Goal: Use online tool/utility: Utilize a website feature to perform a specific function

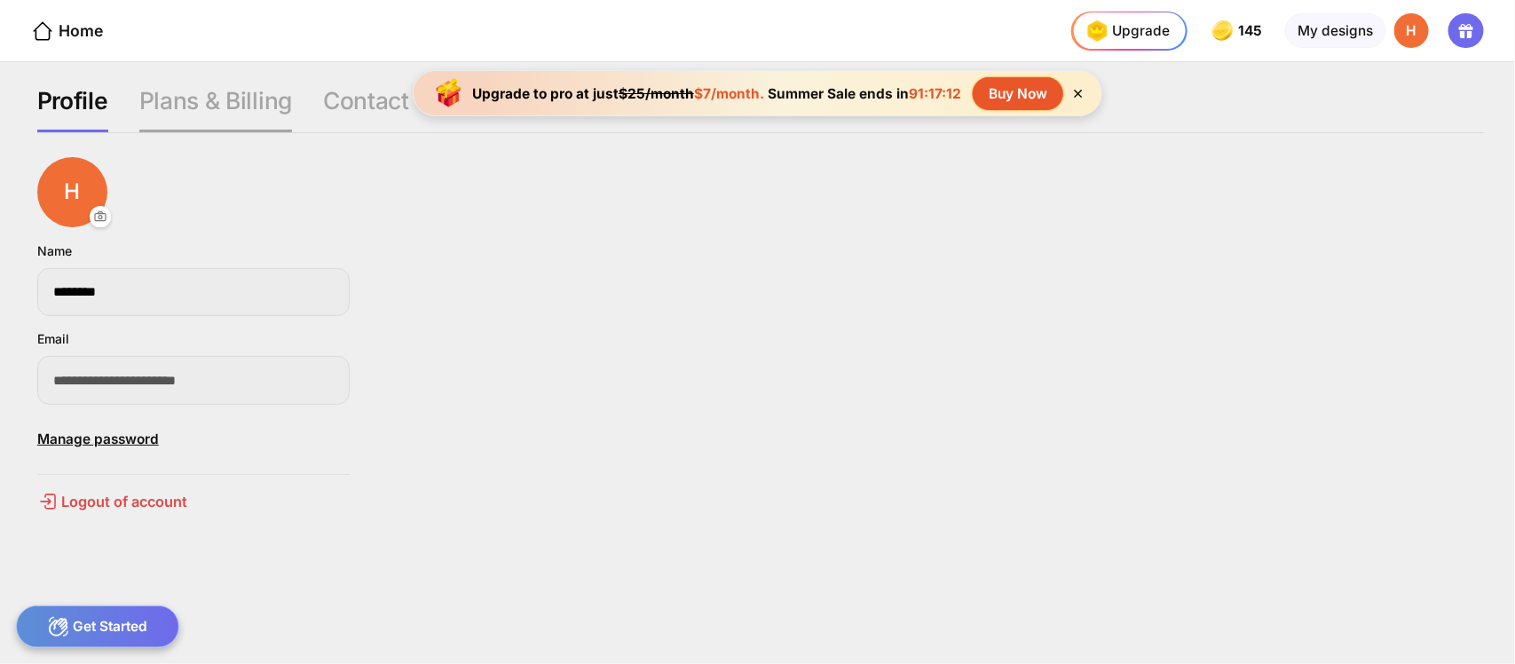
click at [218, 86] on div "Plans & Billing" at bounding box center [215, 109] width 153 height 47
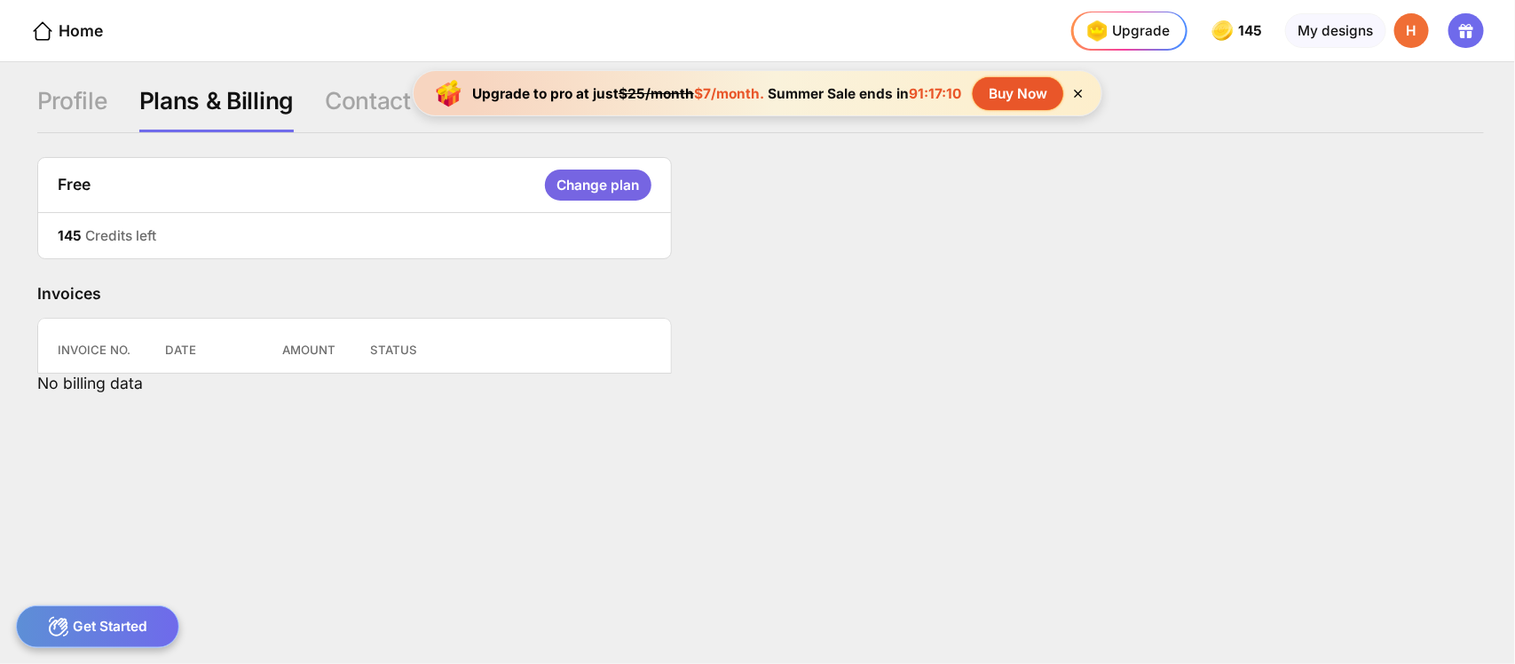
click at [572, 171] on div "Change plan" at bounding box center [598, 185] width 106 height 31
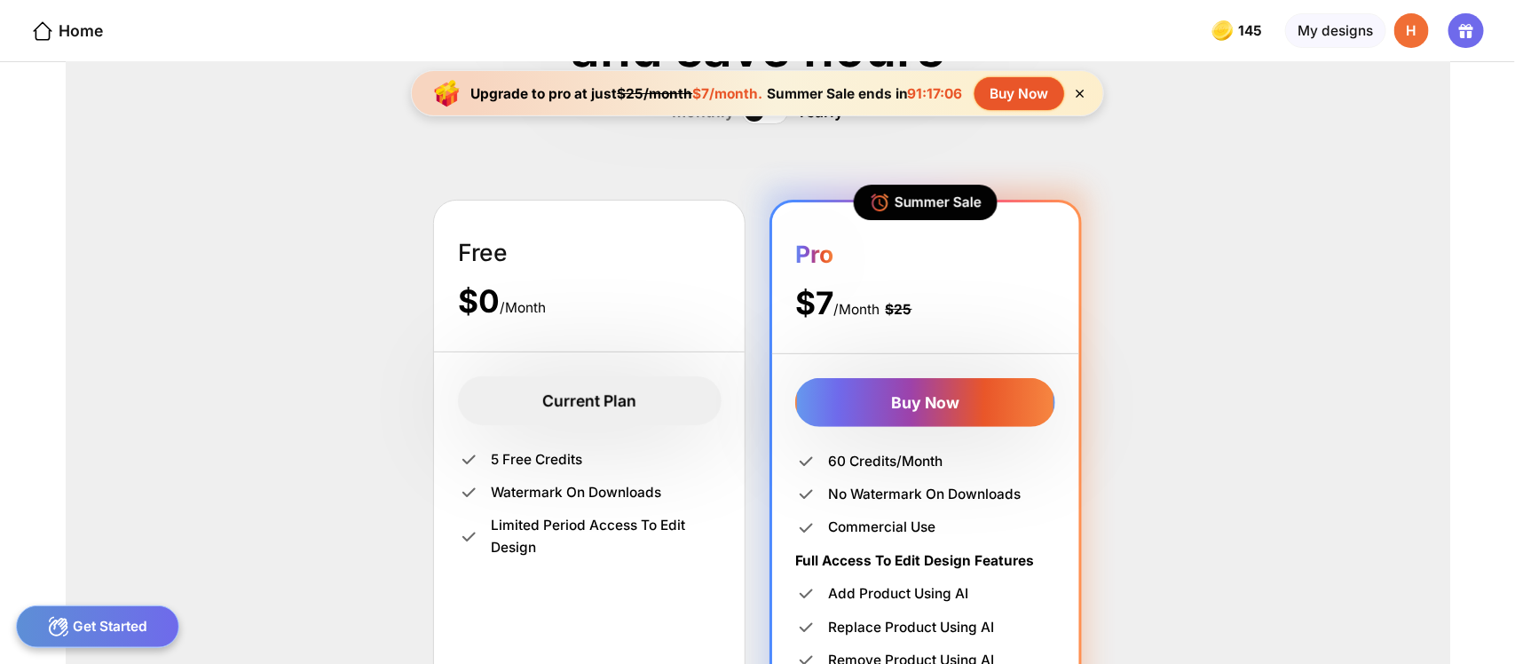
scroll to position [156, 0]
click at [1061, 75] on div "Upgrade to pro at just $25/month $7/month. Summer Sale ends in 91:17:03 Buy Now" at bounding box center [757, 93] width 692 height 46
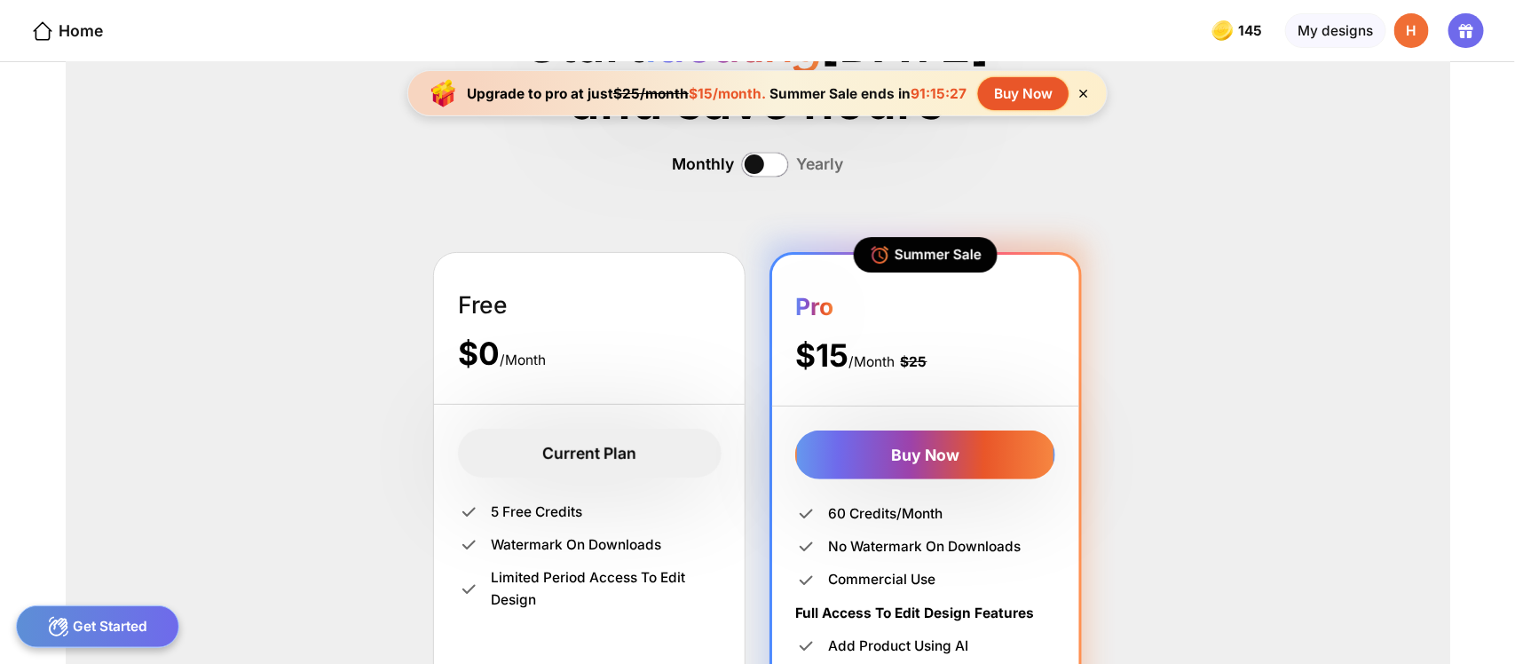
scroll to position [93, 0]
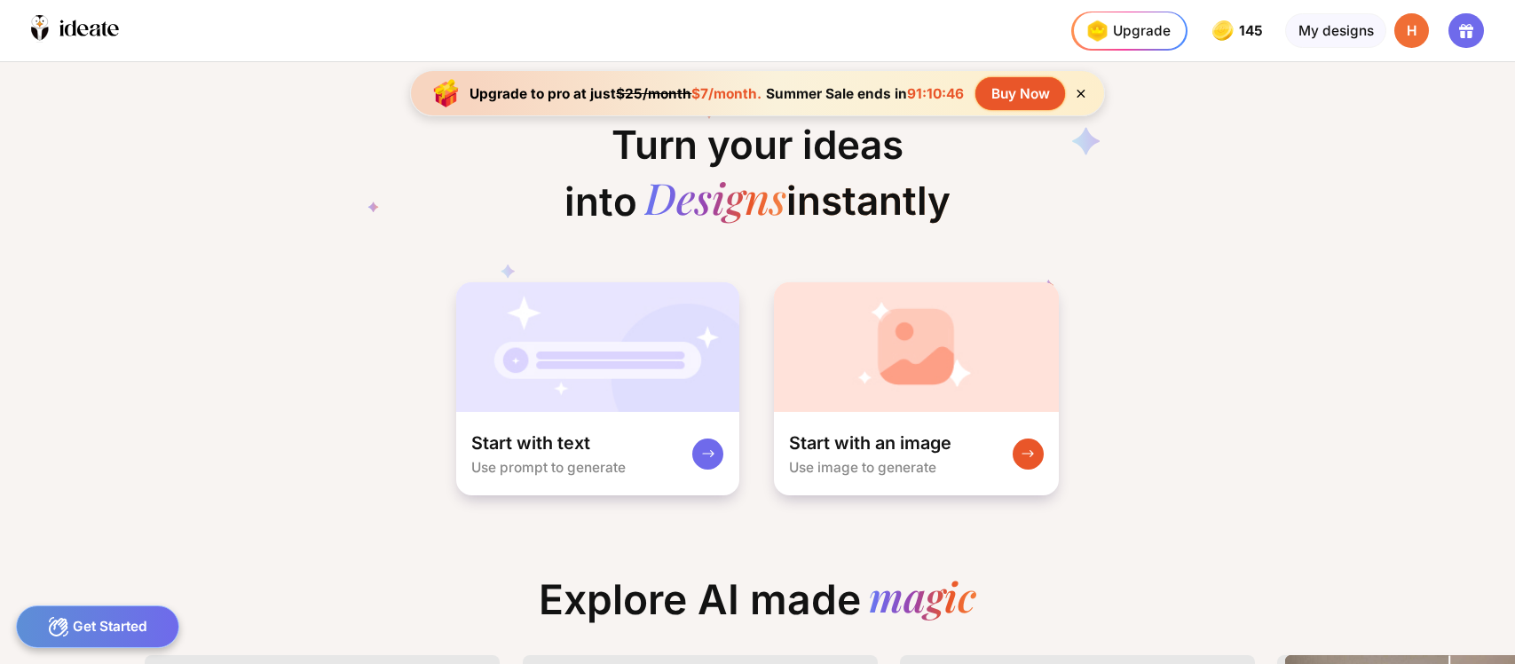
click at [853, 361] on img at bounding box center [916, 347] width 285 height 130
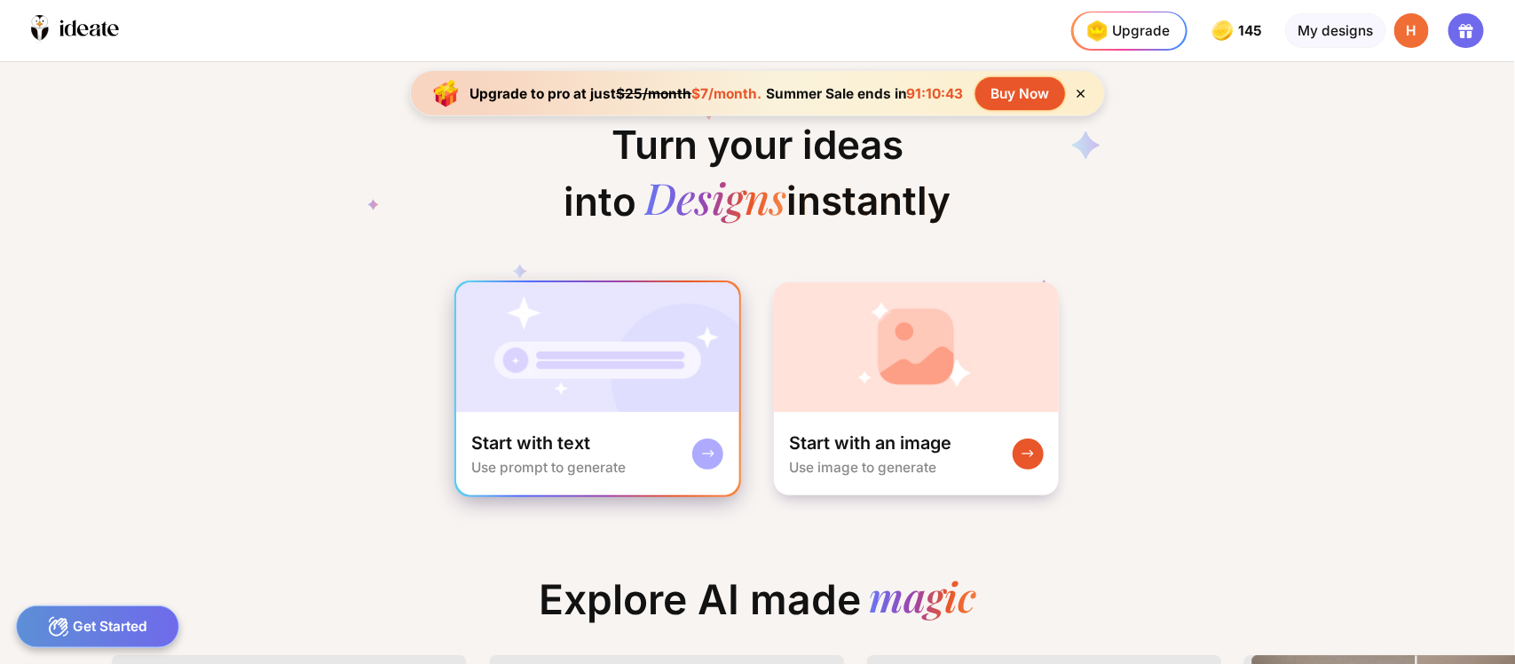
click at [572, 351] on img at bounding box center [597, 347] width 283 height 130
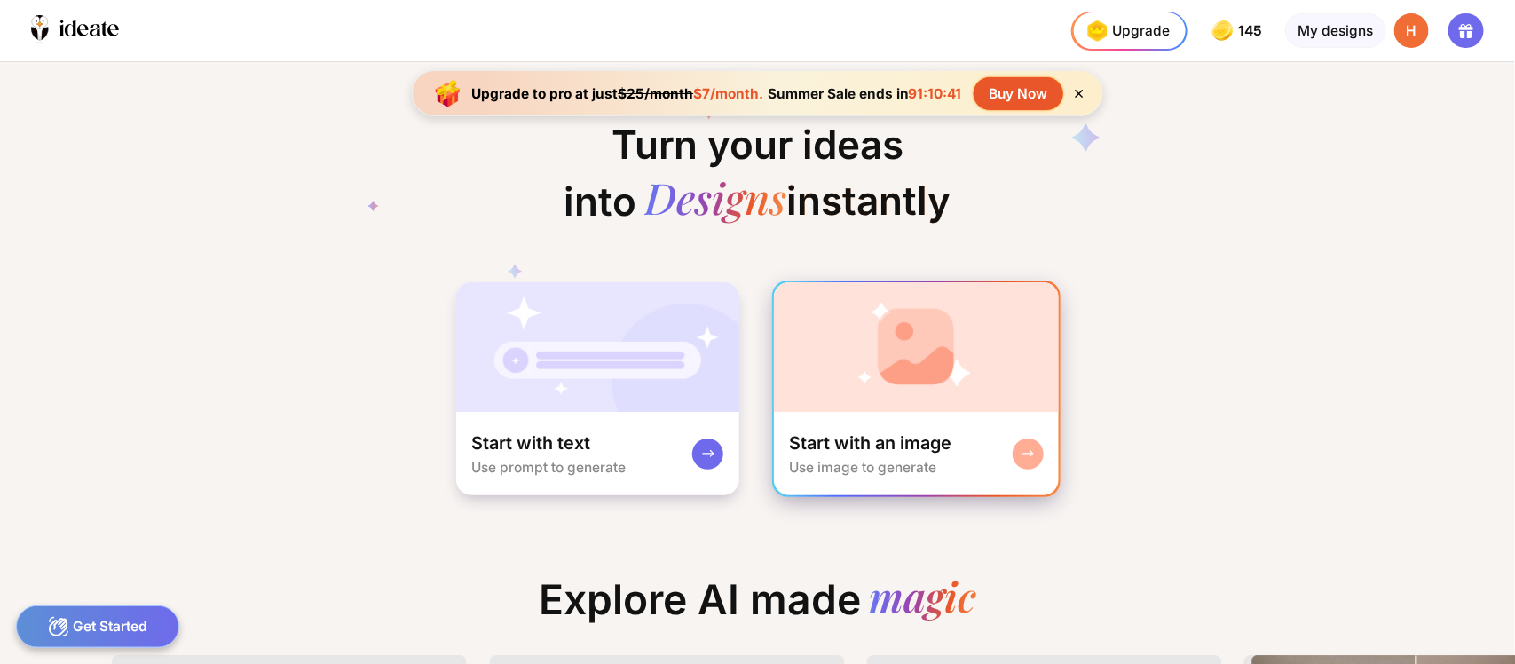
click at [966, 370] on img at bounding box center [916, 347] width 285 height 130
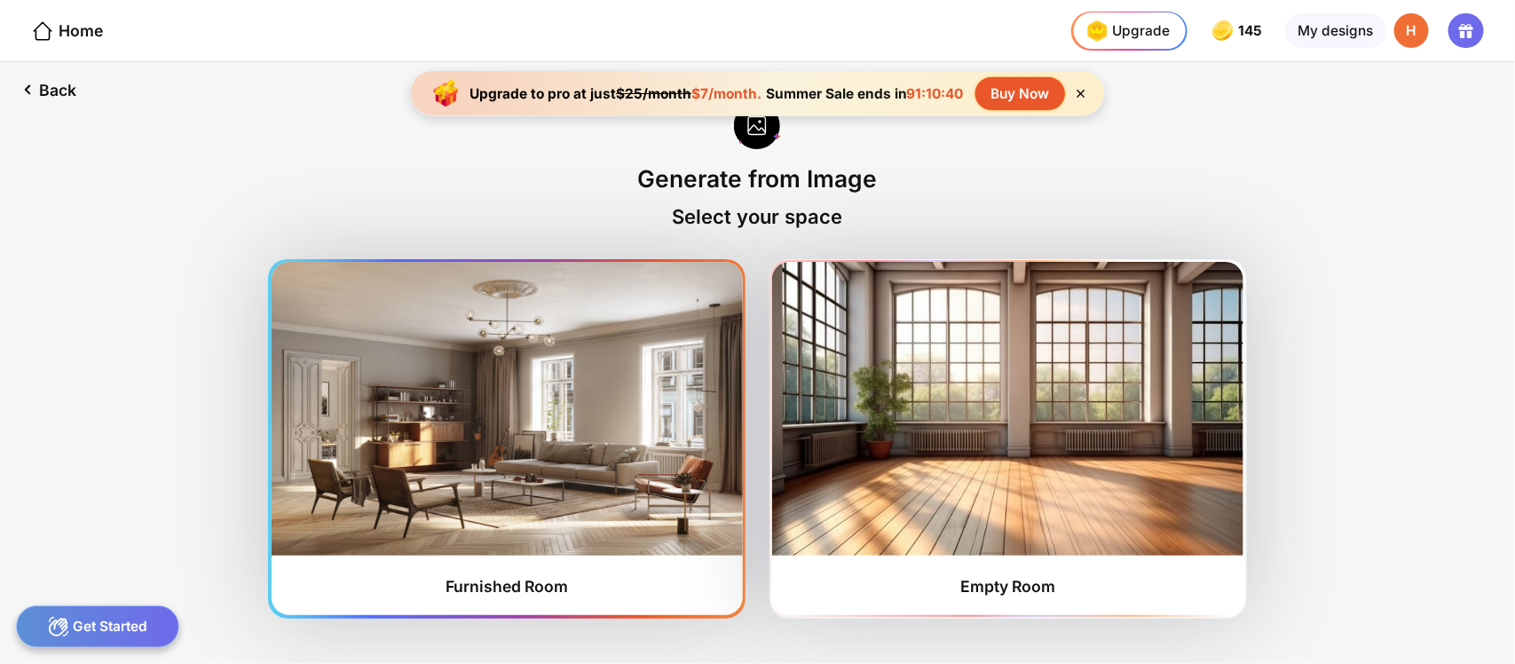
click at [578, 454] on img at bounding box center [507, 408] width 471 height 293
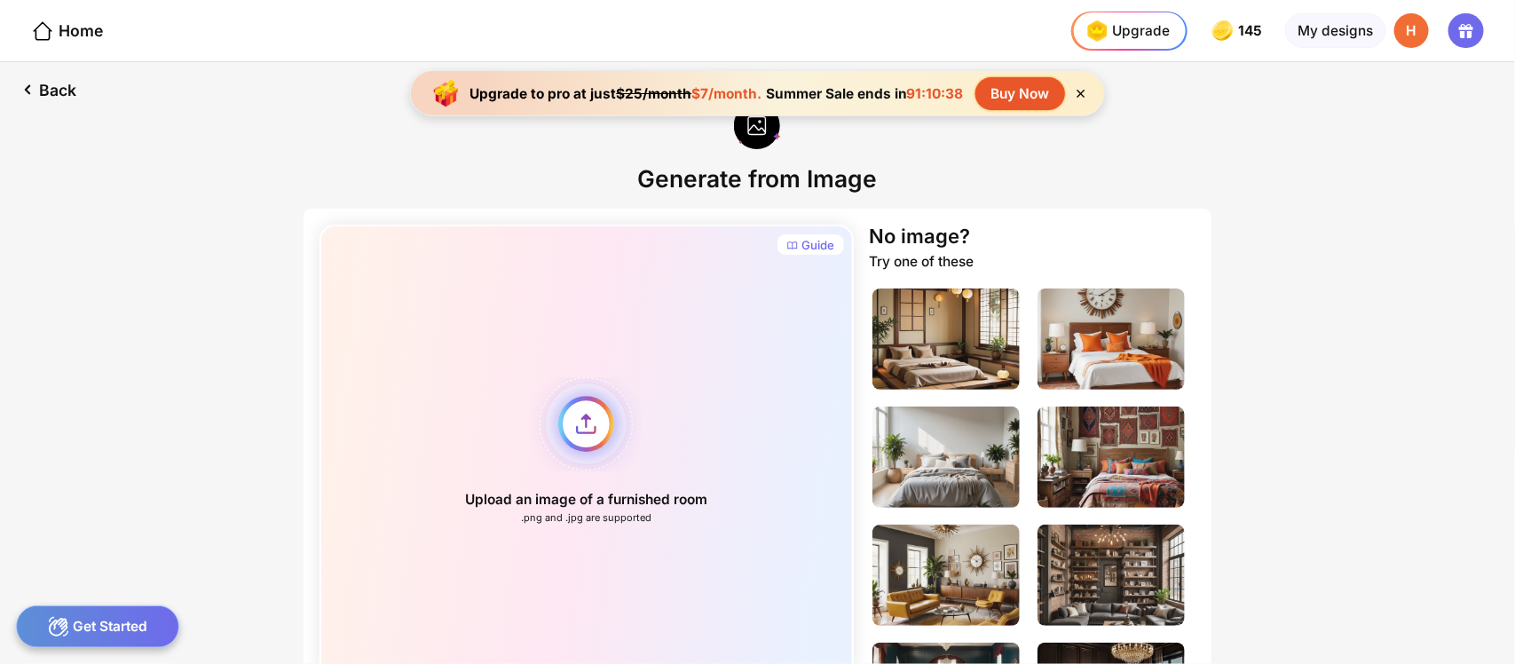
click at [623, 373] on div "Upload an image of a furnished room .png and .jpg are supported" at bounding box center [587, 451] width 535 height 453
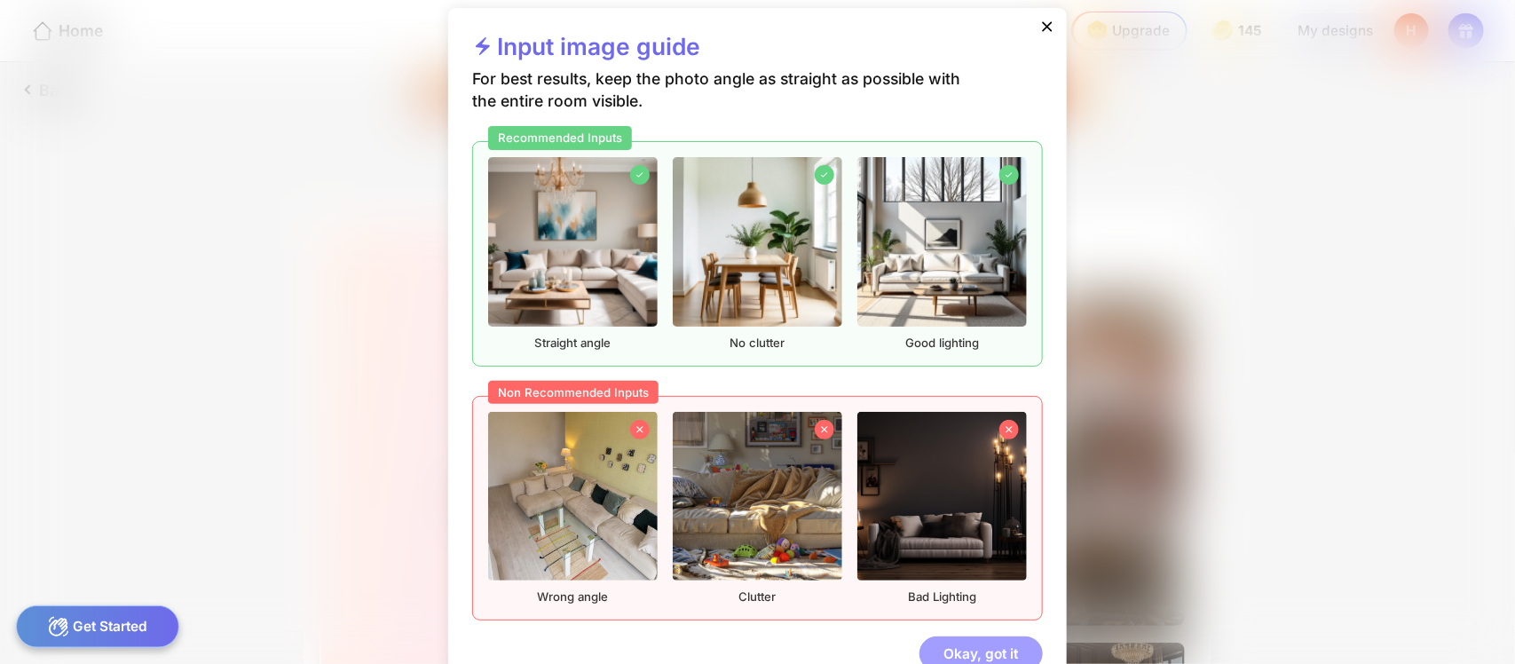
click at [947, 636] on div "Okay, got it" at bounding box center [981, 654] width 123 height 36
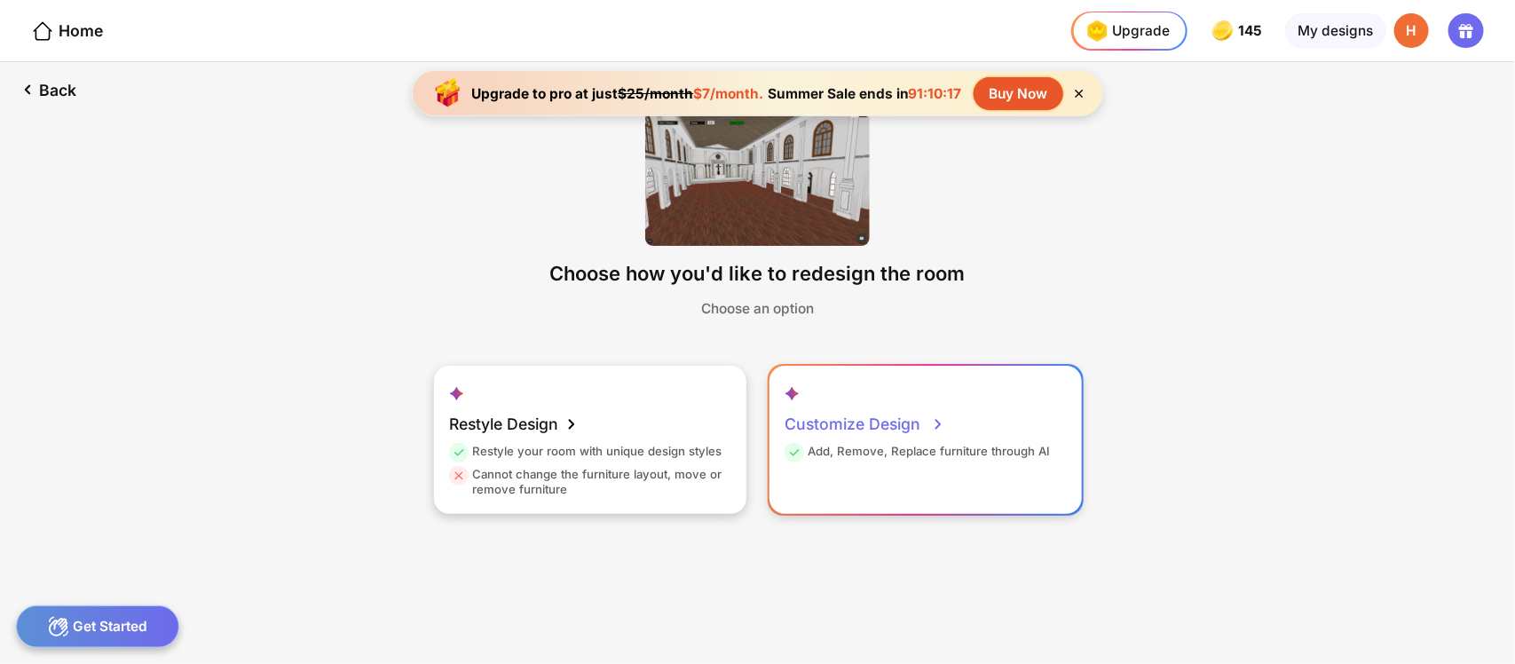
click at [890, 405] on div "Customize Design" at bounding box center [866, 424] width 162 height 39
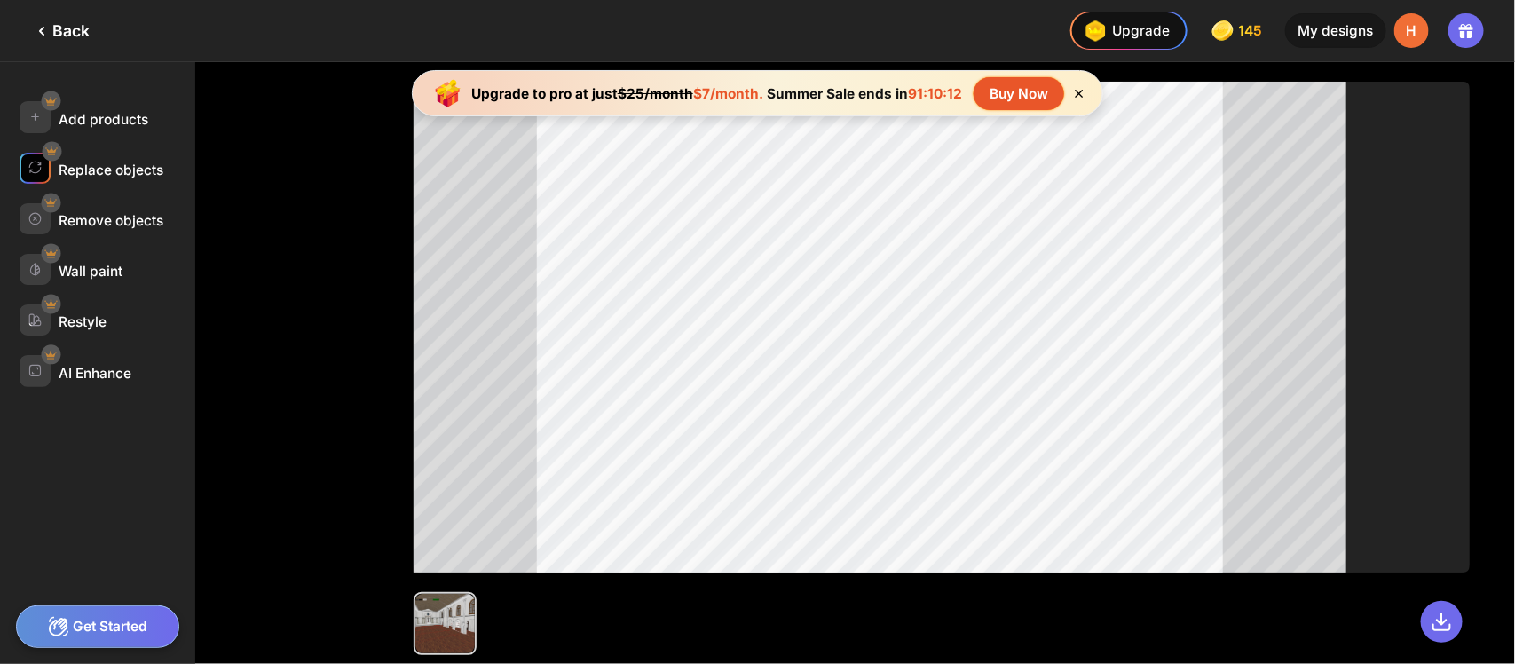
click at [124, 162] on div "Replace objects" at bounding box center [111, 170] width 105 height 17
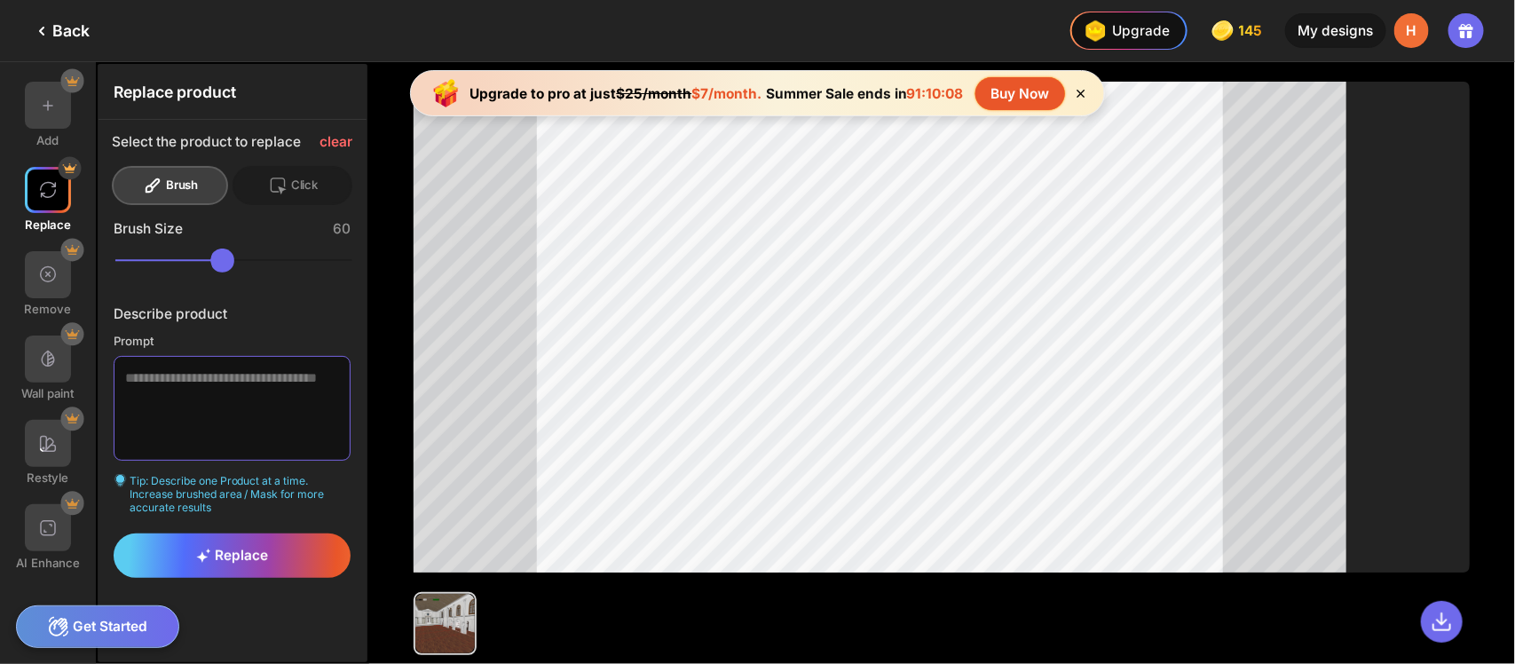
click at [161, 367] on textarea at bounding box center [232, 408] width 237 height 105
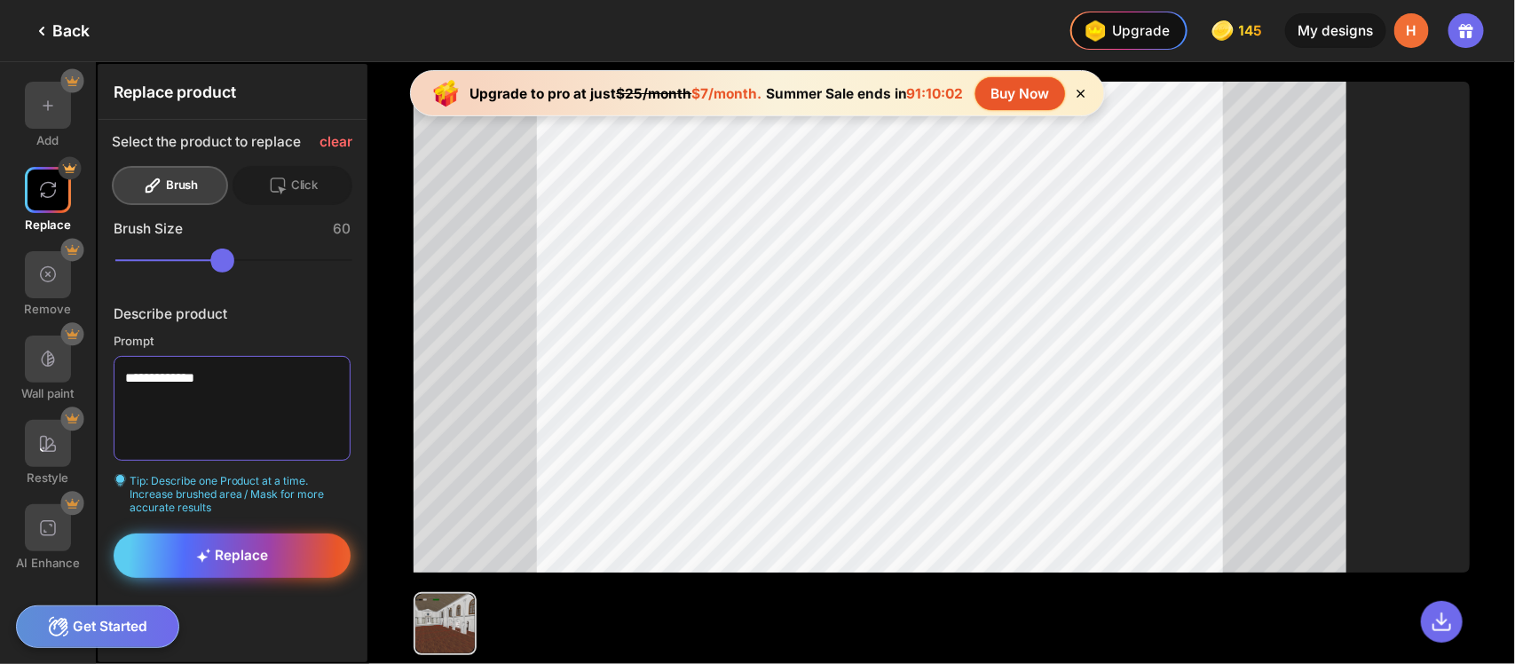
type textarea "**********"
click at [216, 533] on div "Replace" at bounding box center [232, 555] width 237 height 44
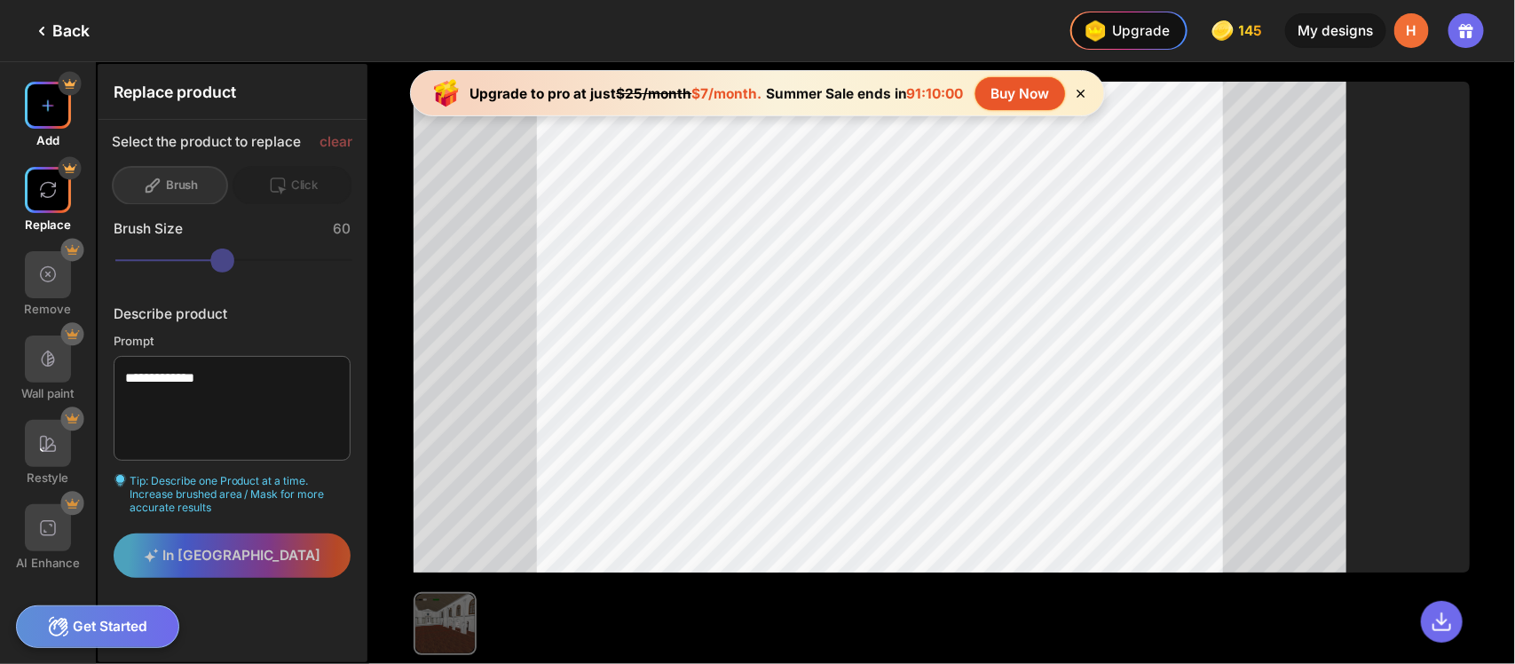
click at [38, 102] on img at bounding box center [48, 106] width 20 height 20
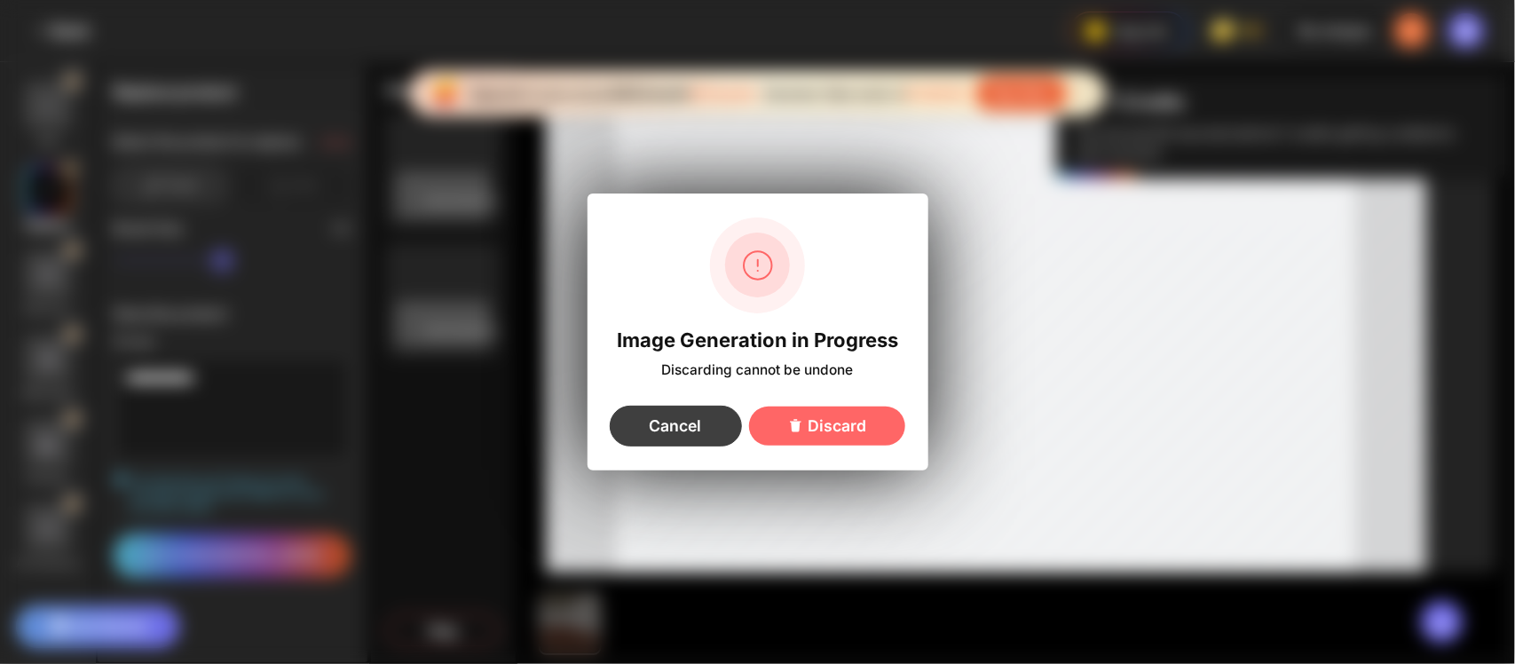
click at [711, 411] on div "Cancel" at bounding box center [676, 426] width 132 height 41
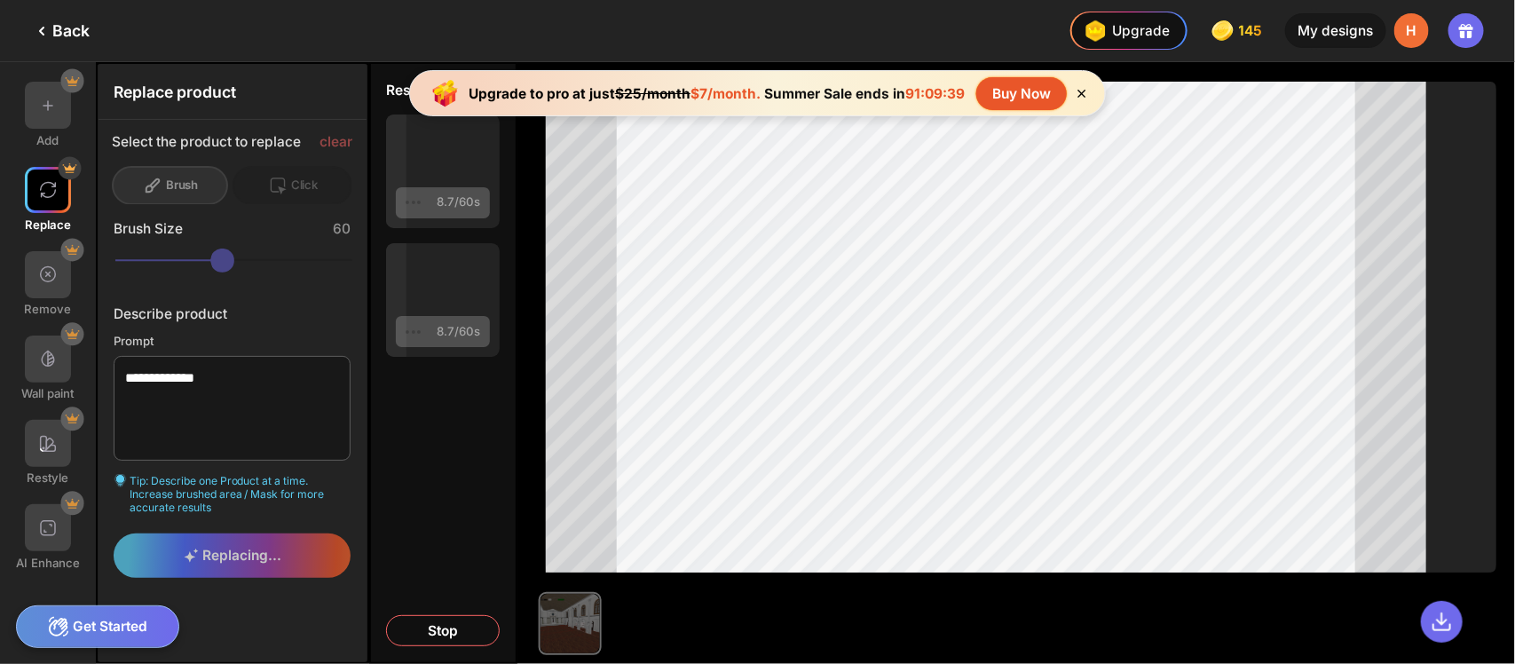
click at [1074, 86] on icon at bounding box center [1081, 93] width 15 height 15
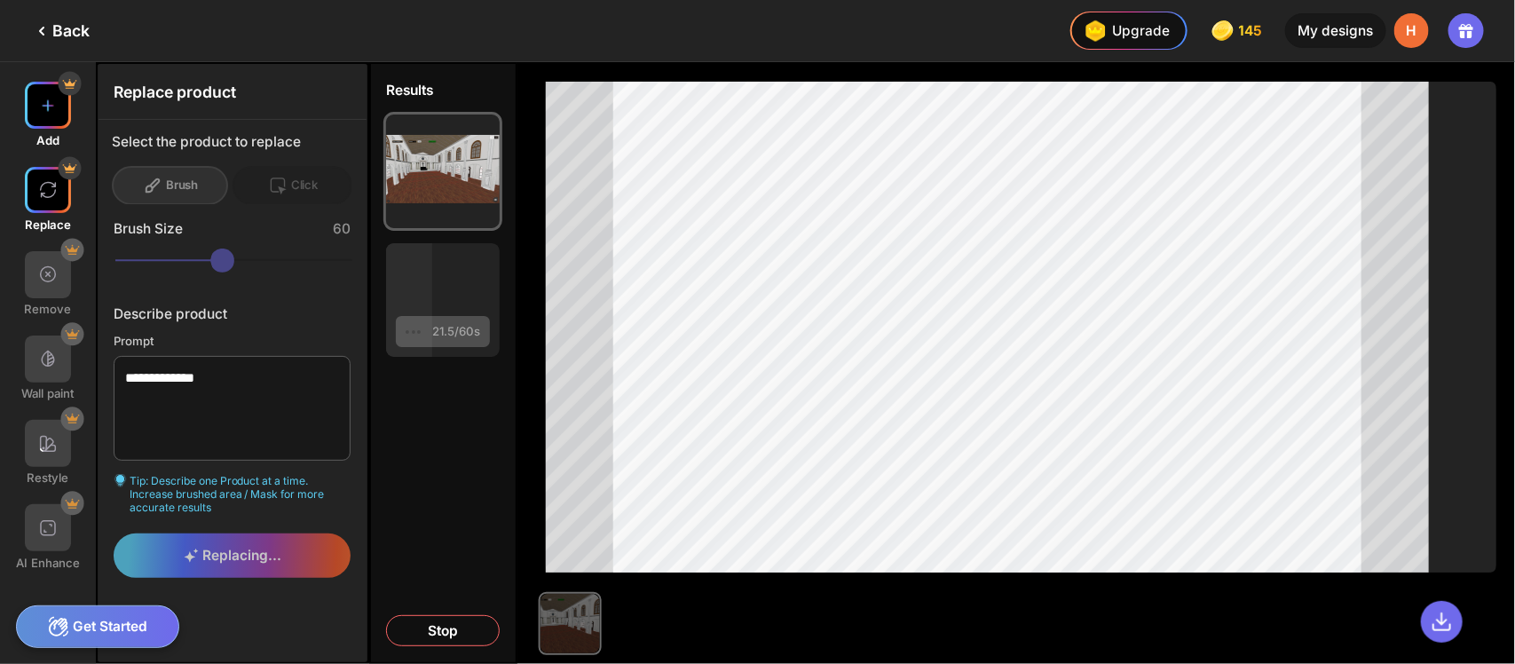
click at [32, 85] on div at bounding box center [48, 105] width 47 height 47
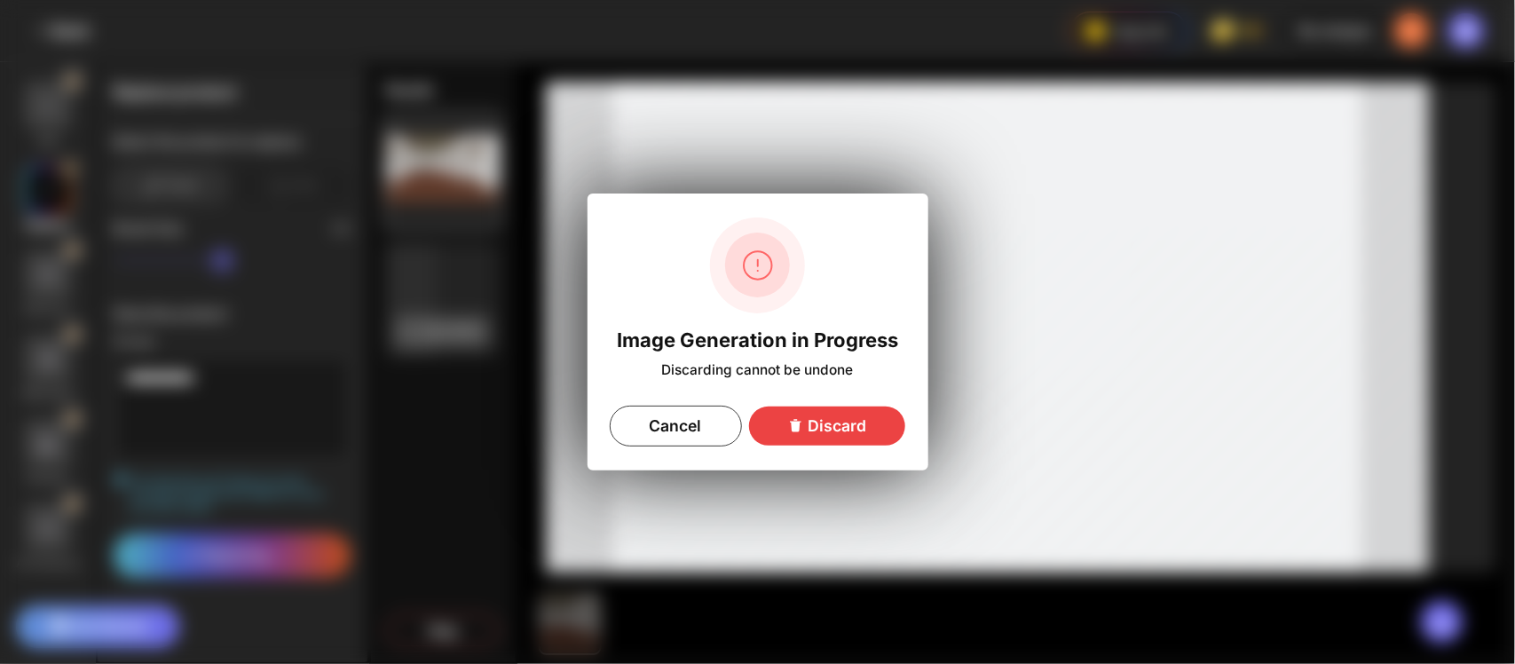
click at [844, 424] on div "Discard" at bounding box center [827, 426] width 156 height 39
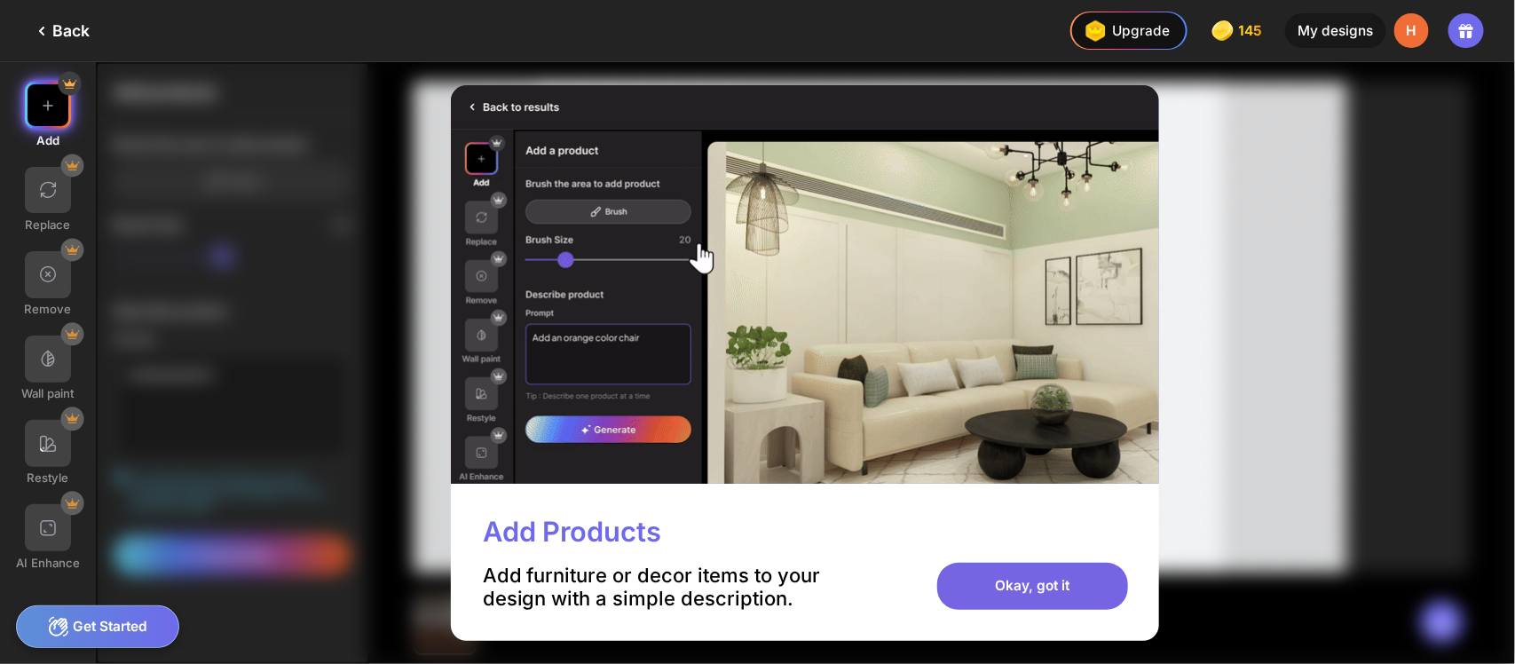
click at [1012, 563] on div "Okay, got it" at bounding box center [1033, 586] width 192 height 47
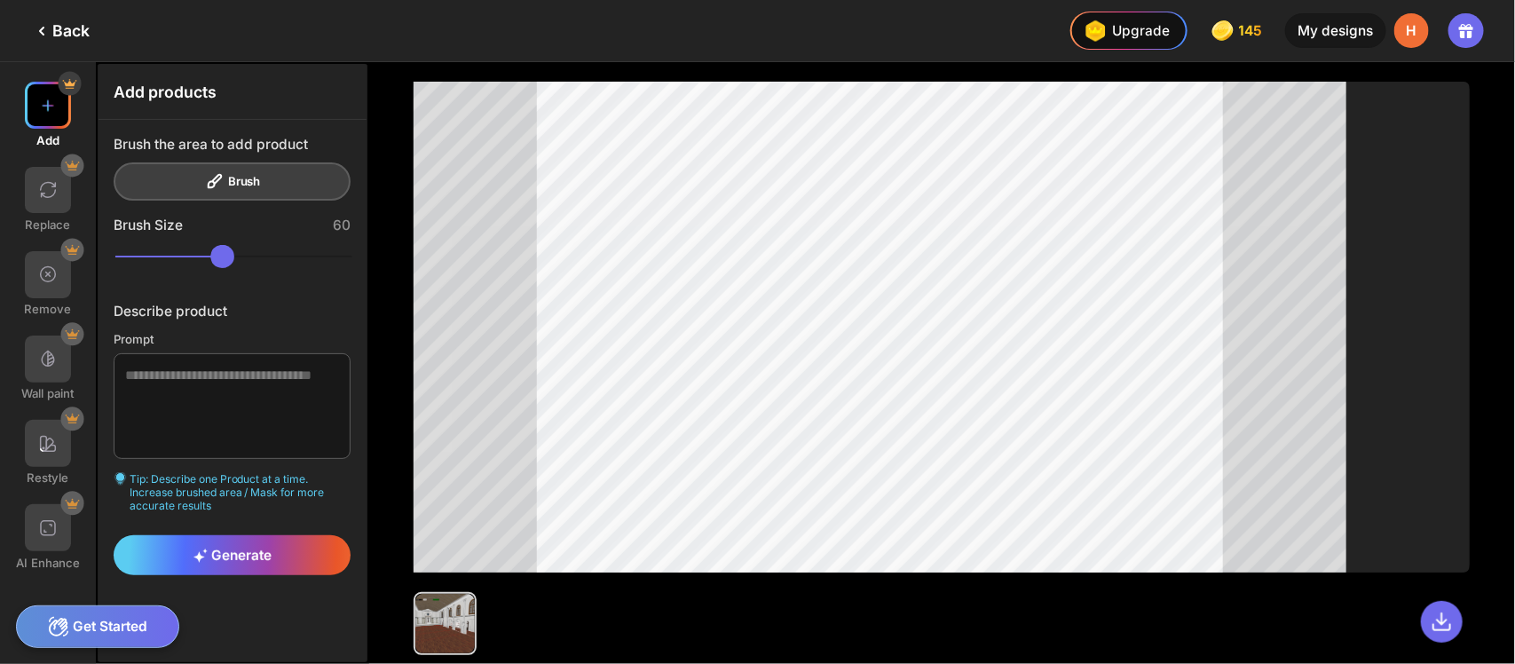
click at [28, 99] on div at bounding box center [48, 105] width 47 height 47
click at [210, 365] on textarea at bounding box center [232, 405] width 237 height 105
type textarea "**********"
click at [223, 547] on span "Generate" at bounding box center [232, 555] width 78 height 17
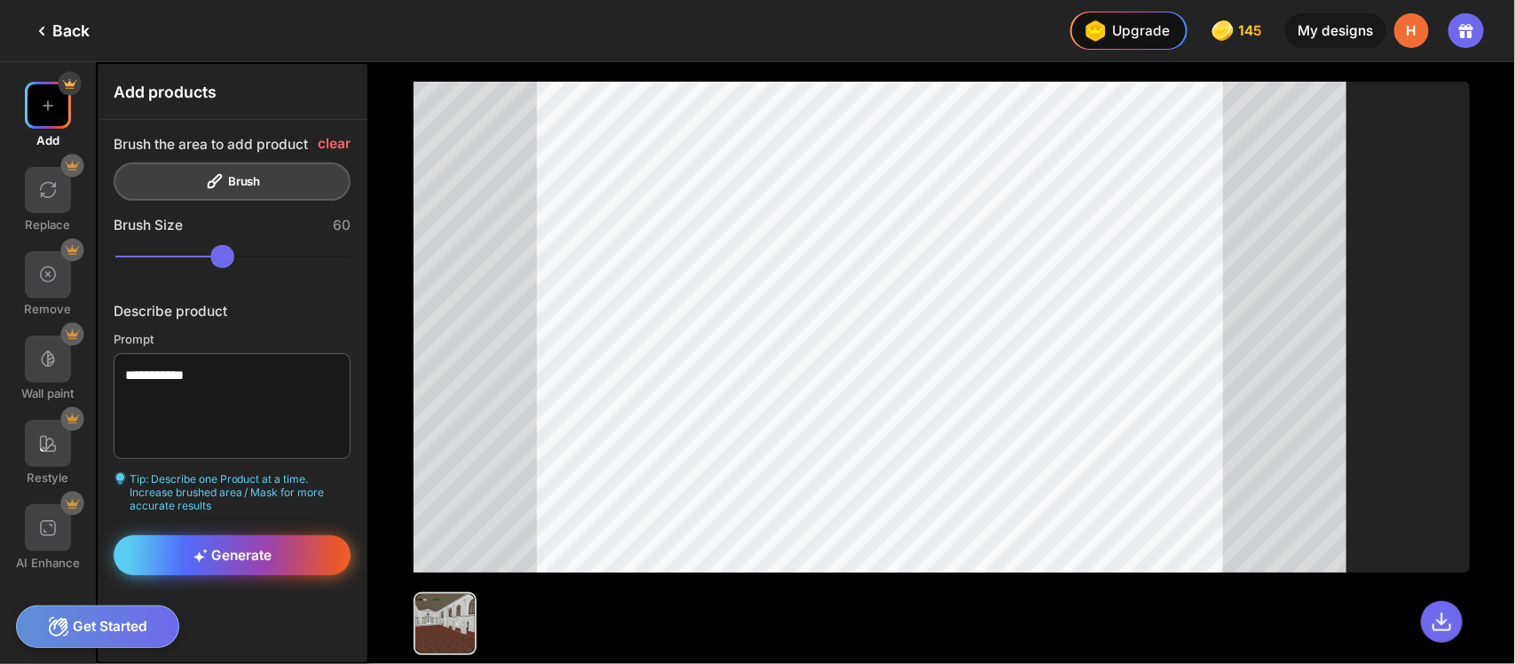
click at [263, 535] on div "Generate" at bounding box center [232, 555] width 237 height 40
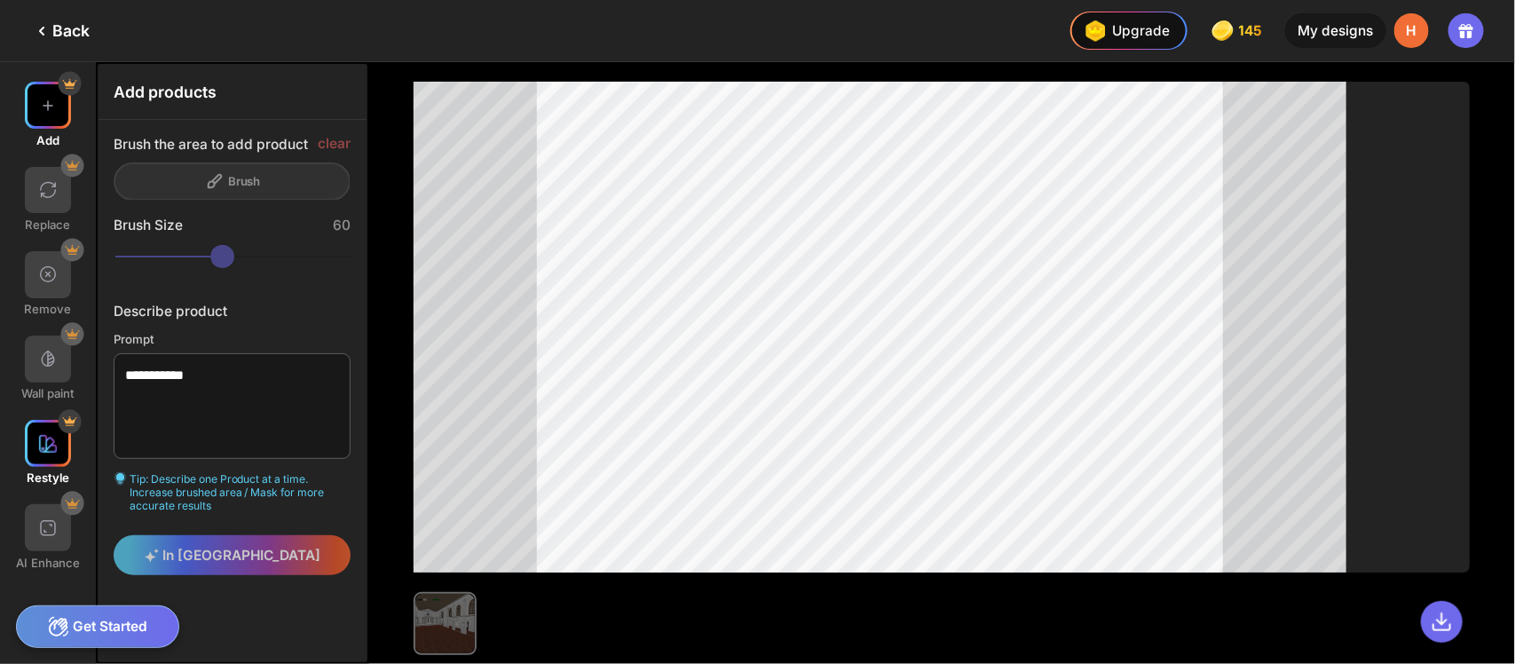
click at [46, 434] on img at bounding box center [48, 444] width 20 height 20
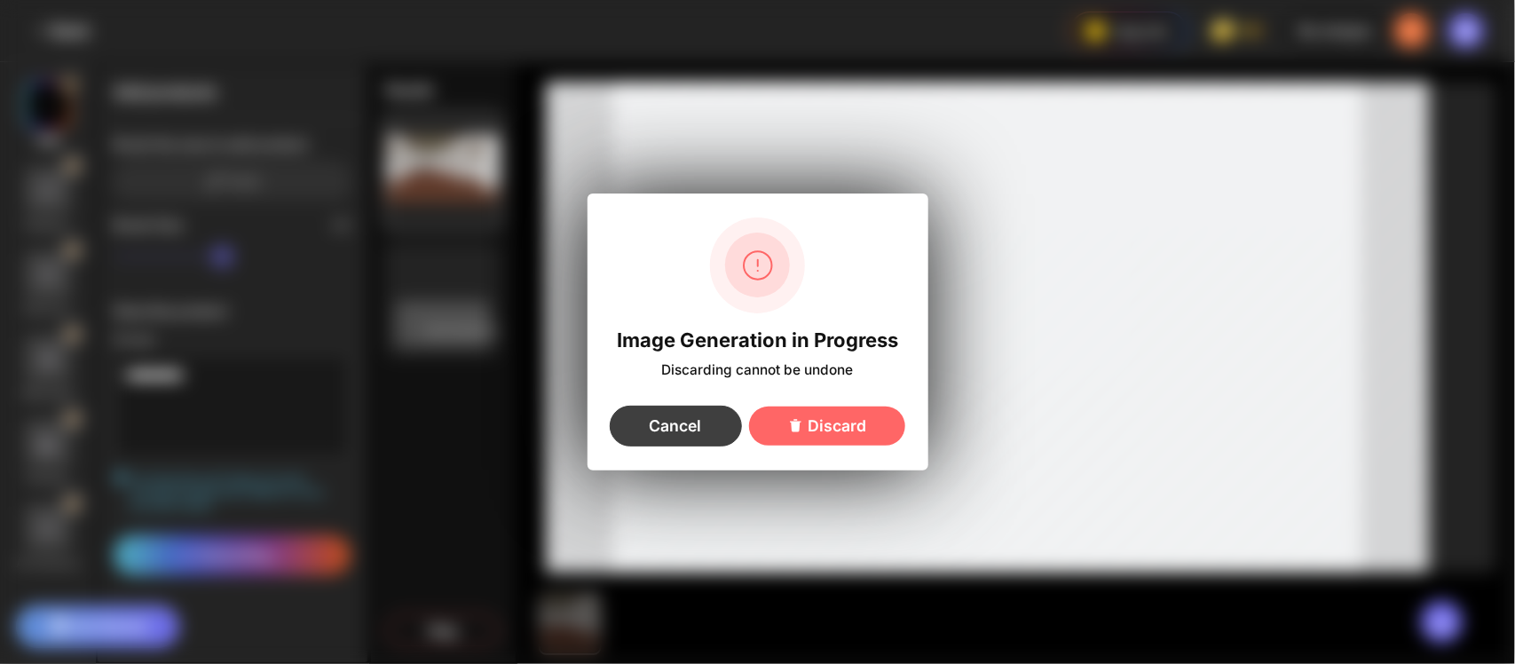
click at [694, 427] on div "Cancel" at bounding box center [676, 426] width 132 height 41
